Goal: Transaction & Acquisition: Register for event/course

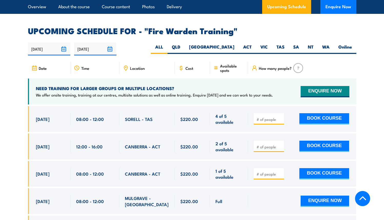
scroll to position [933, 0]
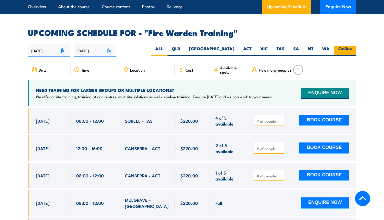
click at [345, 46] on label "Online" at bounding box center [345, 51] width 22 height 10
click at [352, 46] on input "Online" at bounding box center [353, 47] width 3 height 3
radio input "true"
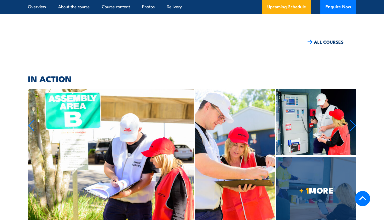
scroll to position [1099, 0]
